Goal: Task Accomplishment & Management: Use online tool/utility

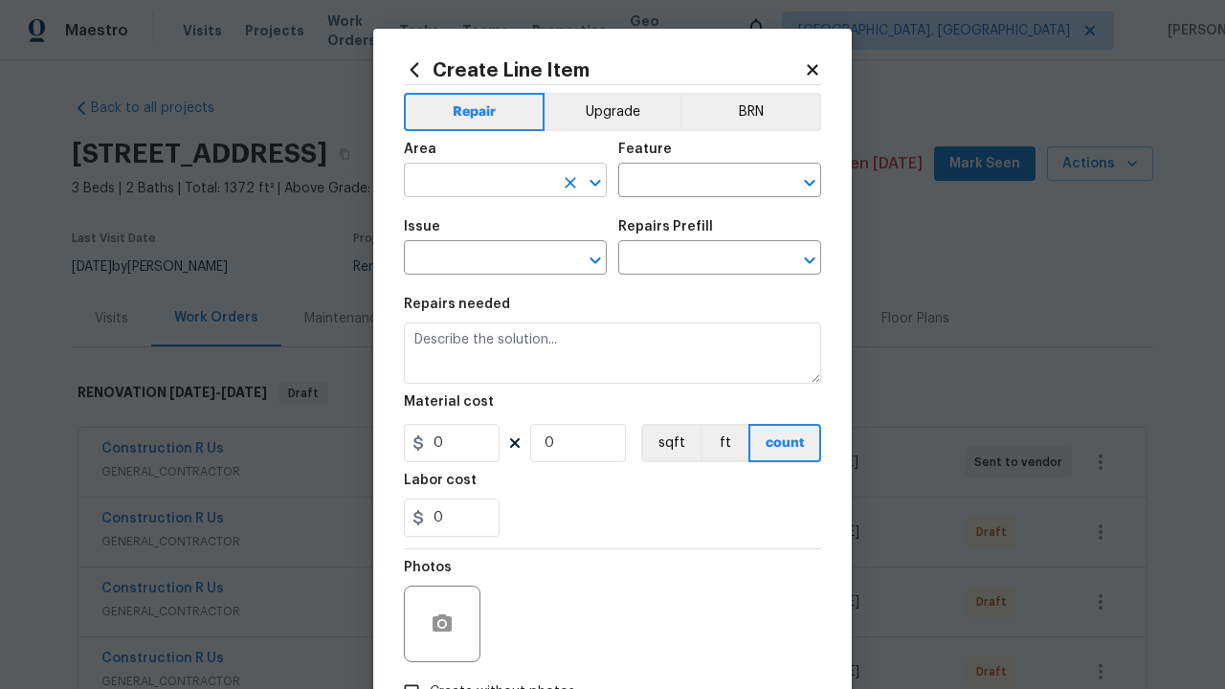
click at [479, 182] on input "text" at bounding box center [478, 183] width 149 height 30
type input "Bedroom"
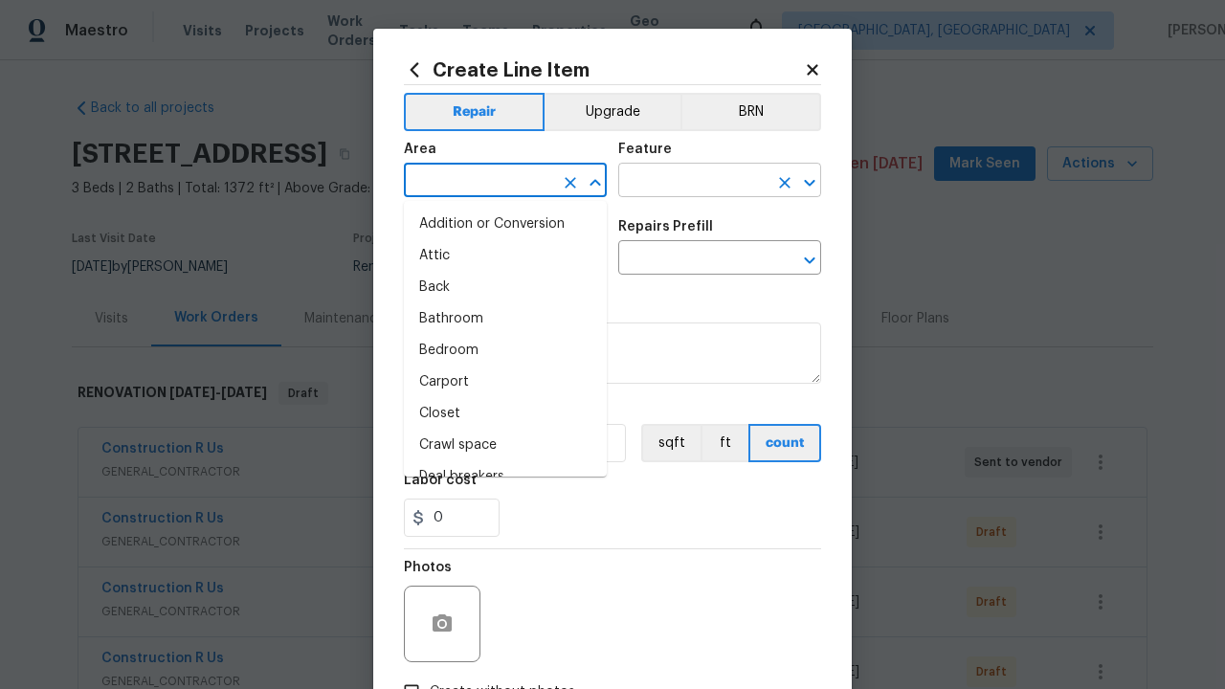
click at [505, 350] on li "Bedroom" at bounding box center [505, 351] width 203 height 32
type input "Bedroom"
click at [693, 182] on input "text" at bounding box center [692, 183] width 149 height 30
type input "Flooring"
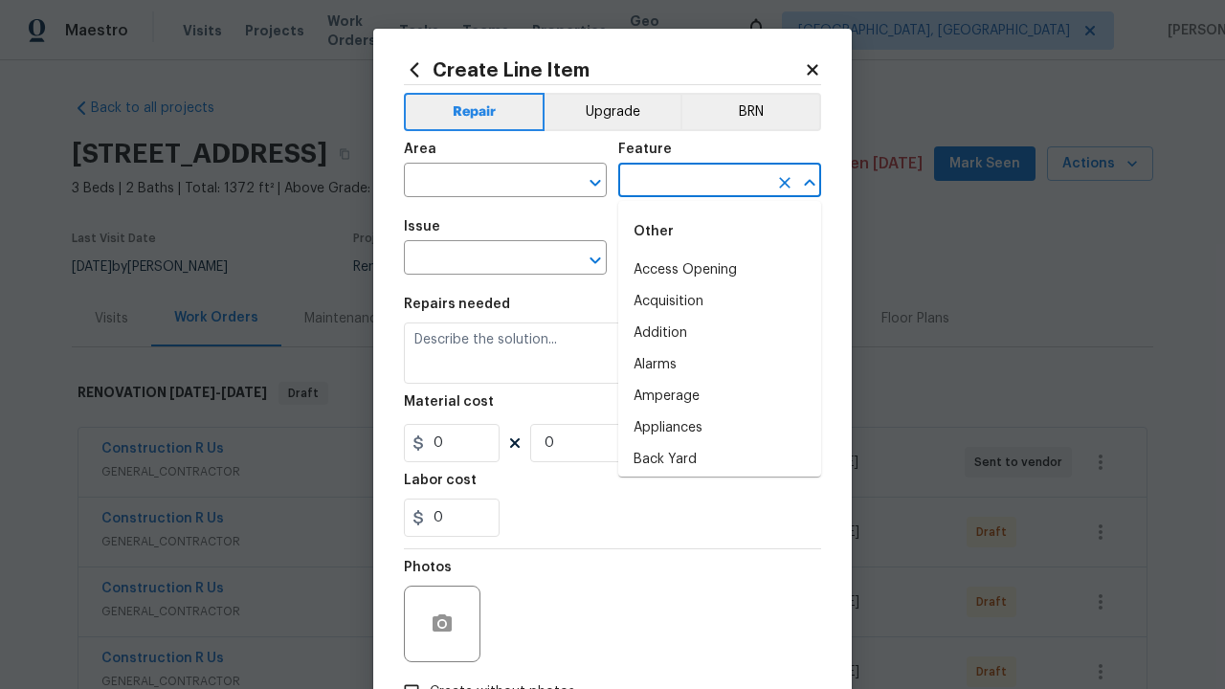
type input "Flooring"
click at [479, 259] on input "text" at bounding box center [478, 260] width 149 height 30
type input "Wallpaper"
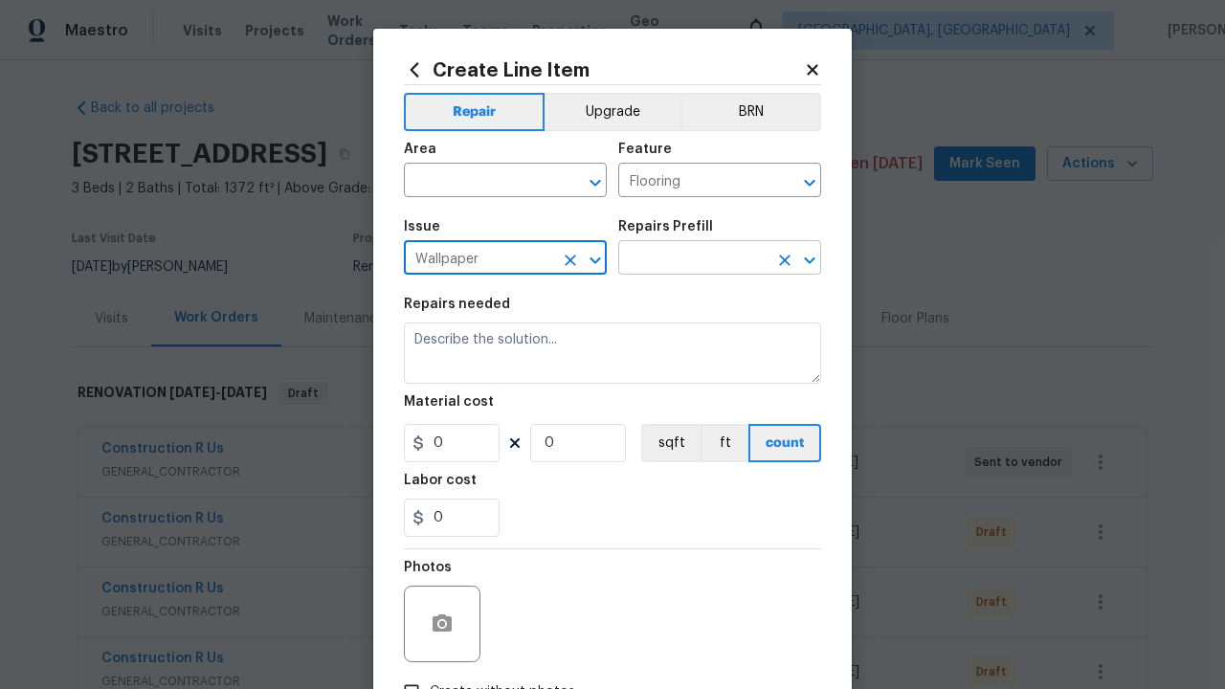
type input "Wallpaper"
click at [693, 259] on input "text" at bounding box center [692, 260] width 149 height 30
type input "Remove"
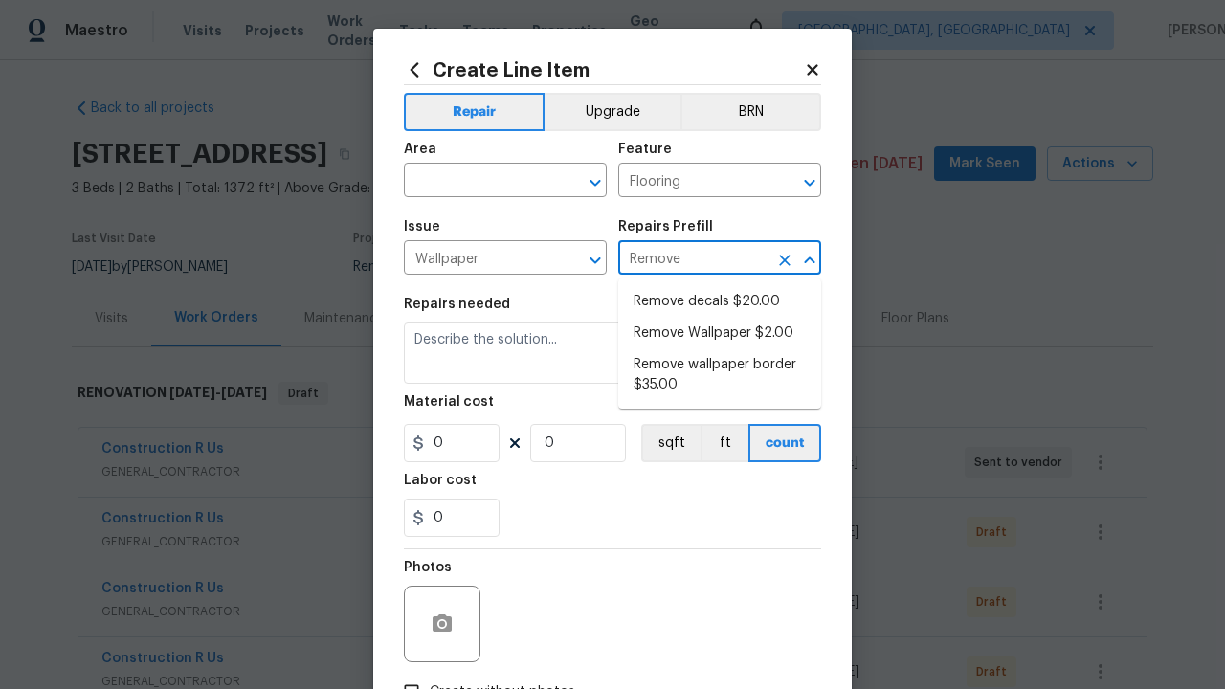
click at [720, 302] on li "Remove decals $20.00" at bounding box center [719, 302] width 203 height 32
type input "Walls and Ceiling"
type textarea "Remove decals from door/wall/ceiling"
type input "1"
type input "Remove decals $20.00"
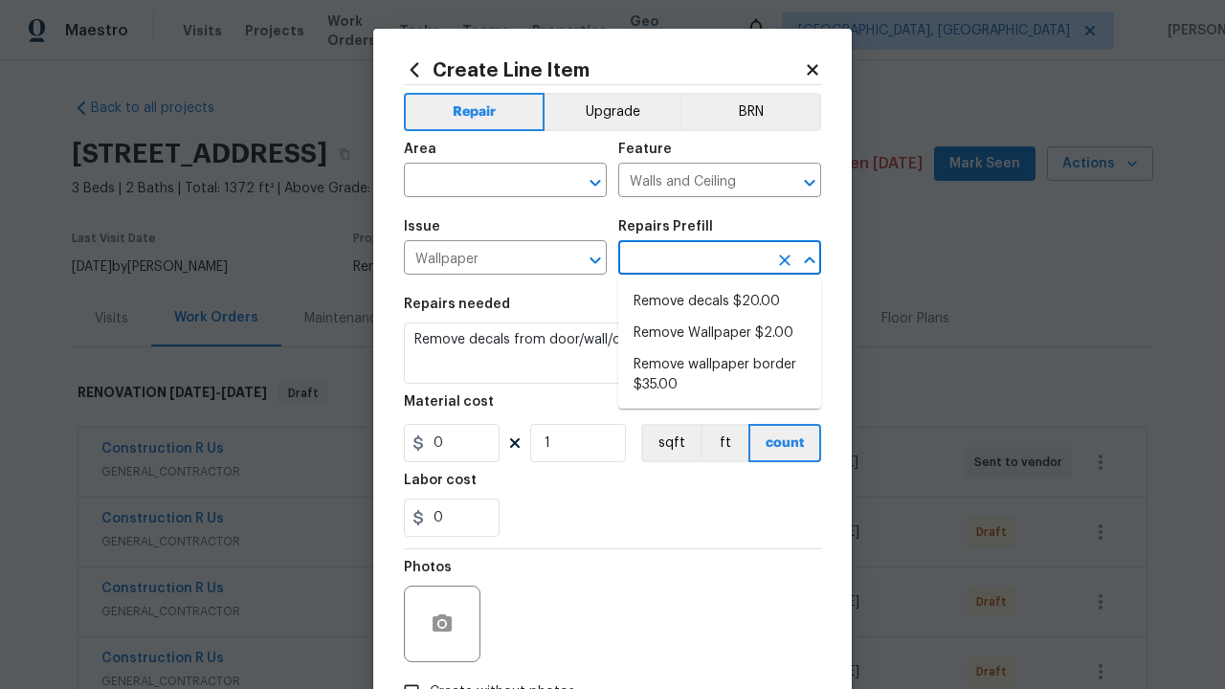
type input "20"
